Goal: Find specific page/section: Find specific page/section

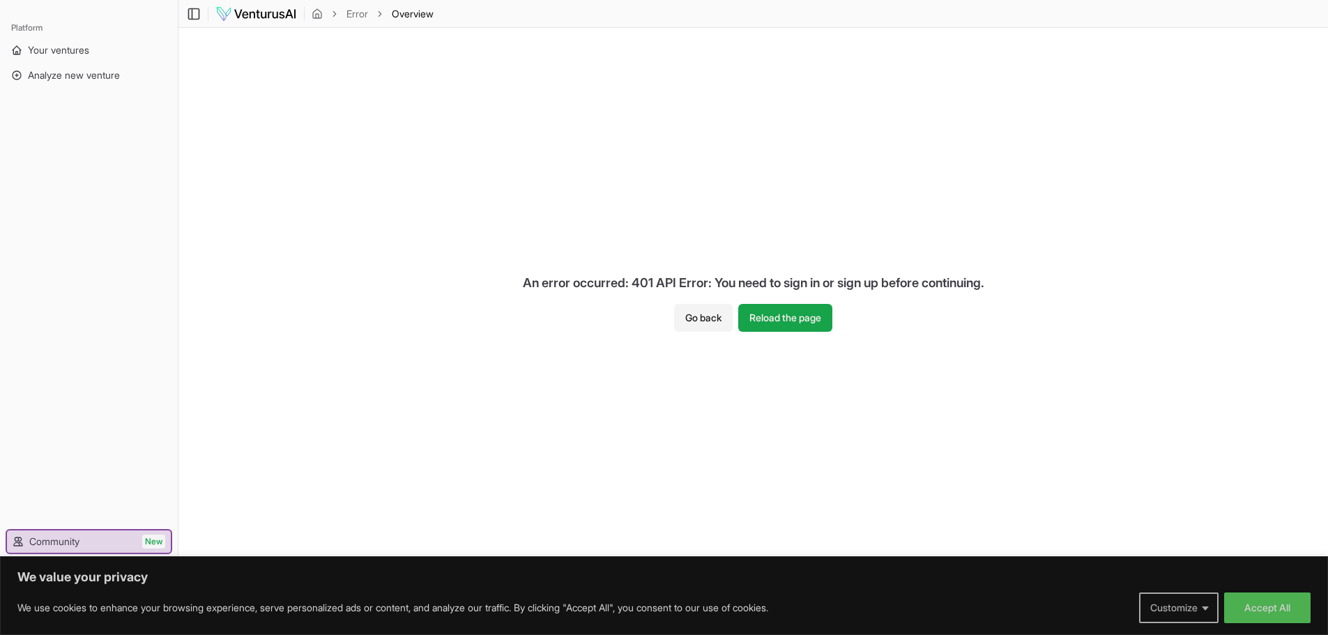
click at [1207, 608] on button "Customize" at bounding box center [1178, 608] width 79 height 31
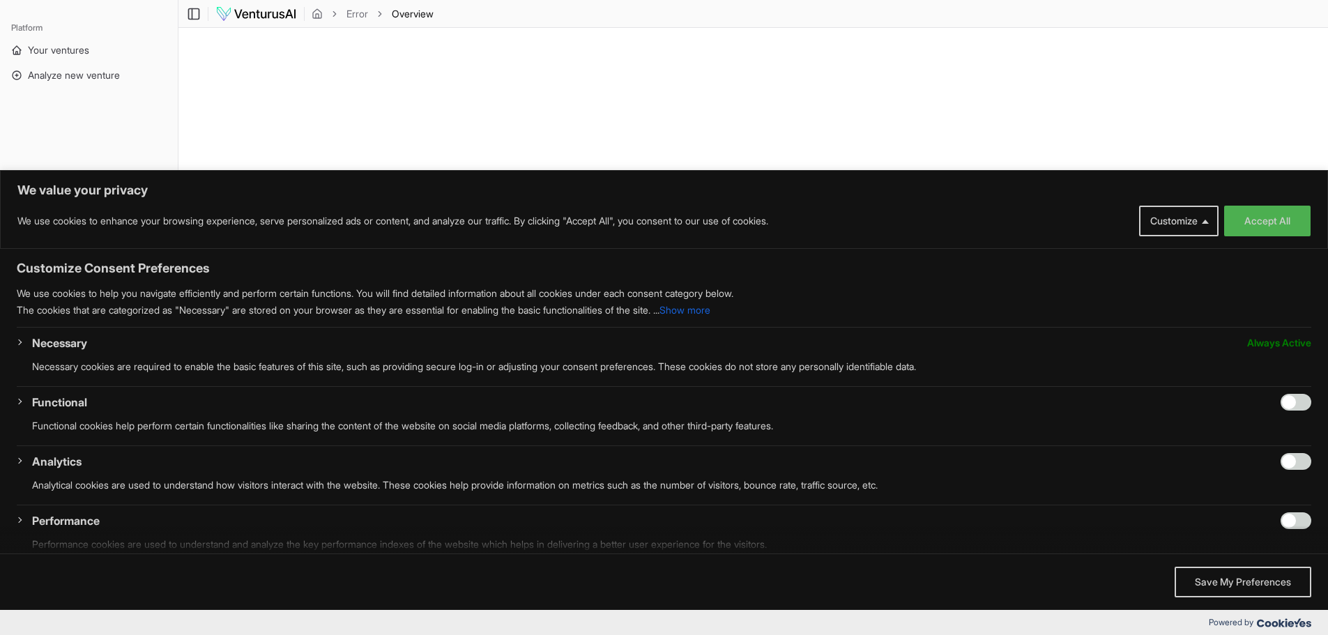
click at [1037, 75] on div "An error occurred: 401 API Error: You need to sign in or sign up before continu…" at bounding box center [754, 297] width 1150 height 538
click at [1208, 582] on button "Save My Preferences" at bounding box center [1243, 582] width 137 height 31
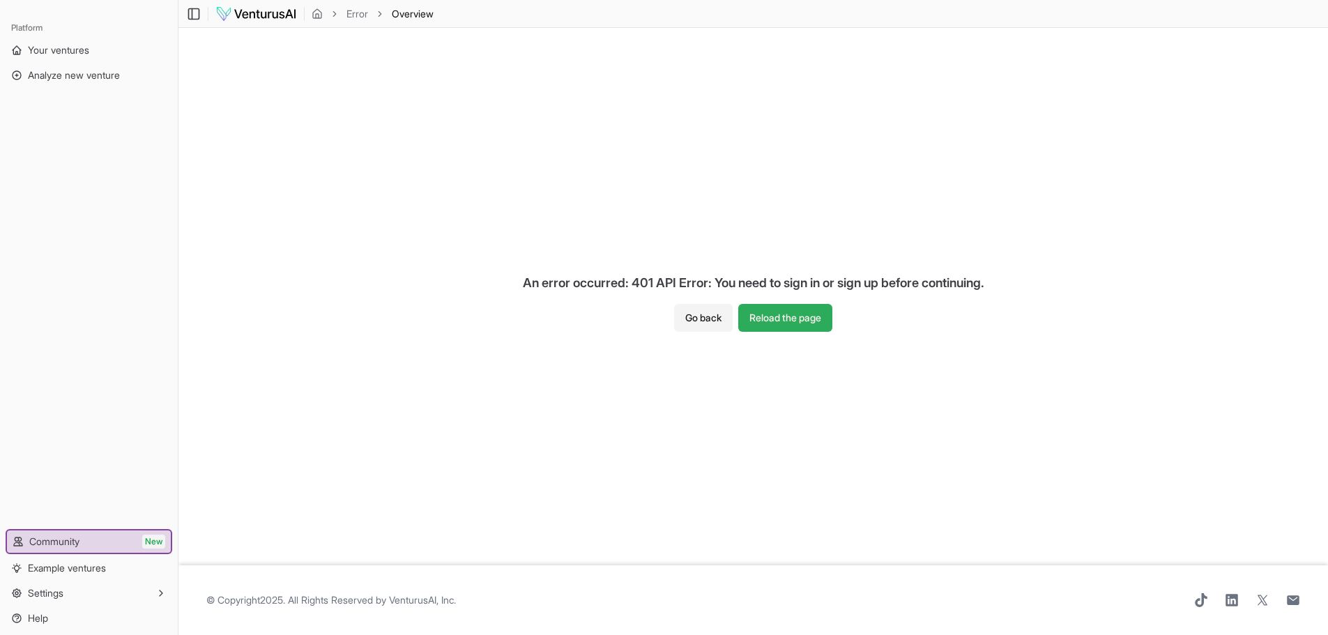
click at [779, 321] on button "Reload the page" at bounding box center [785, 318] width 94 height 28
click at [762, 319] on button "Reload the page" at bounding box center [785, 318] width 94 height 28
click at [690, 320] on button "Go back" at bounding box center [703, 318] width 59 height 28
click at [782, 312] on button "Reload the page" at bounding box center [785, 318] width 94 height 28
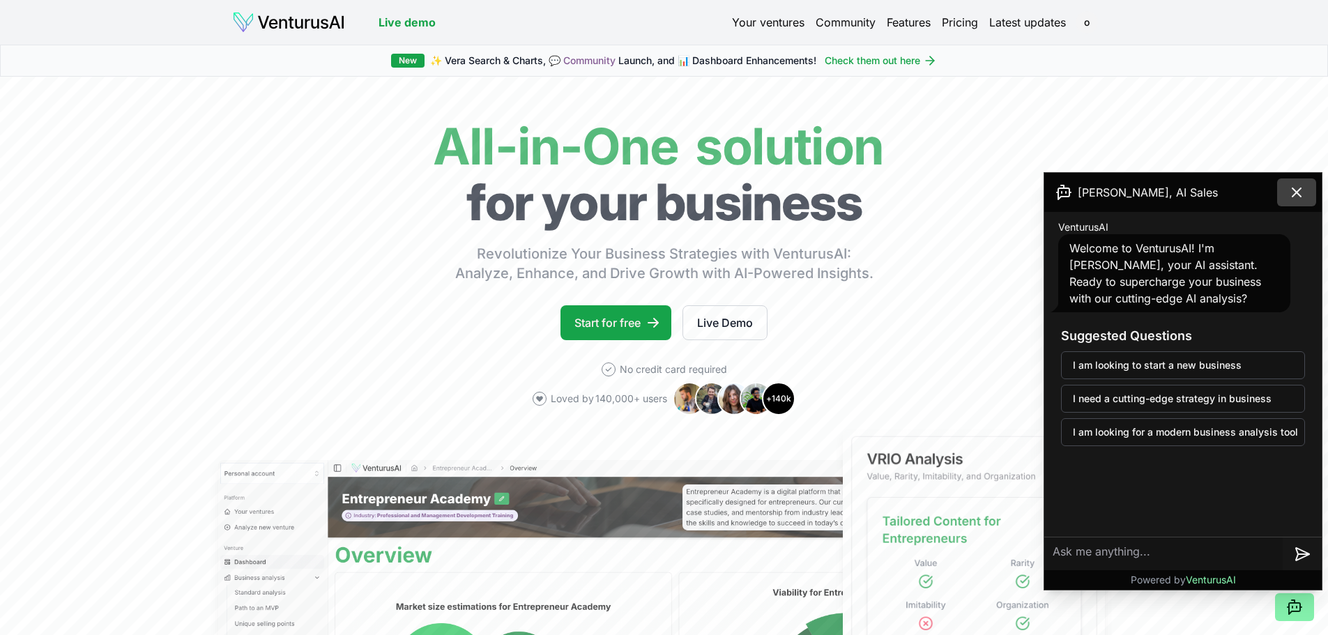
click at [1300, 191] on icon at bounding box center [1297, 192] width 17 height 17
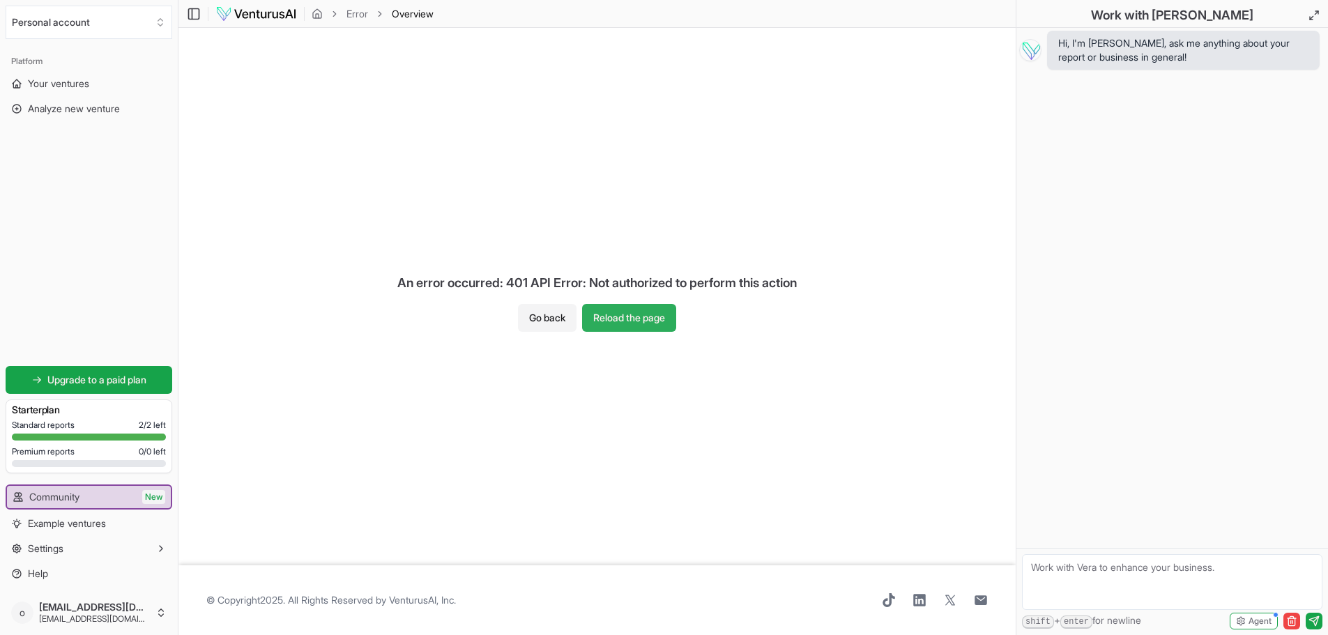
click at [639, 321] on button "Reload the page" at bounding box center [629, 318] width 94 height 28
